Goal: Navigation & Orientation: Go to known website

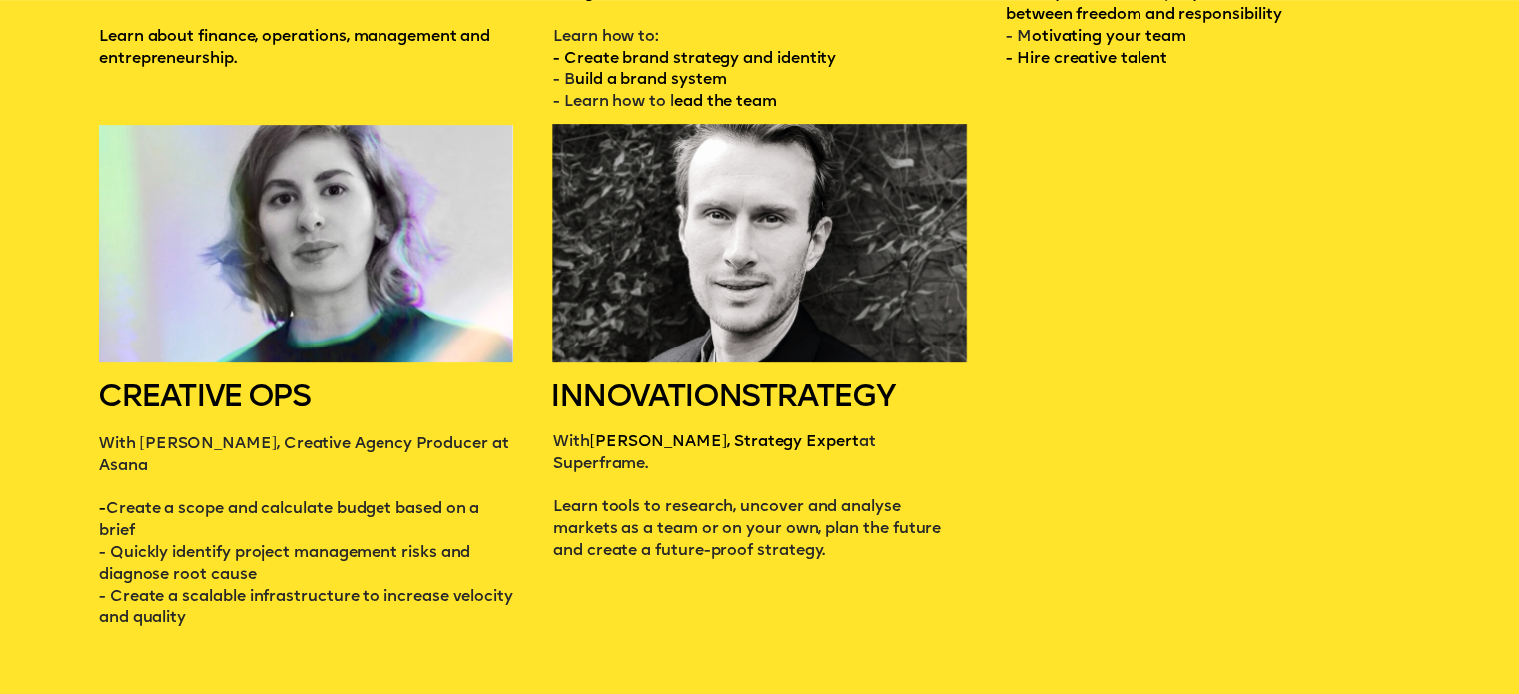
scroll to position [883, 0]
